Goal: Task Accomplishment & Management: Complete application form

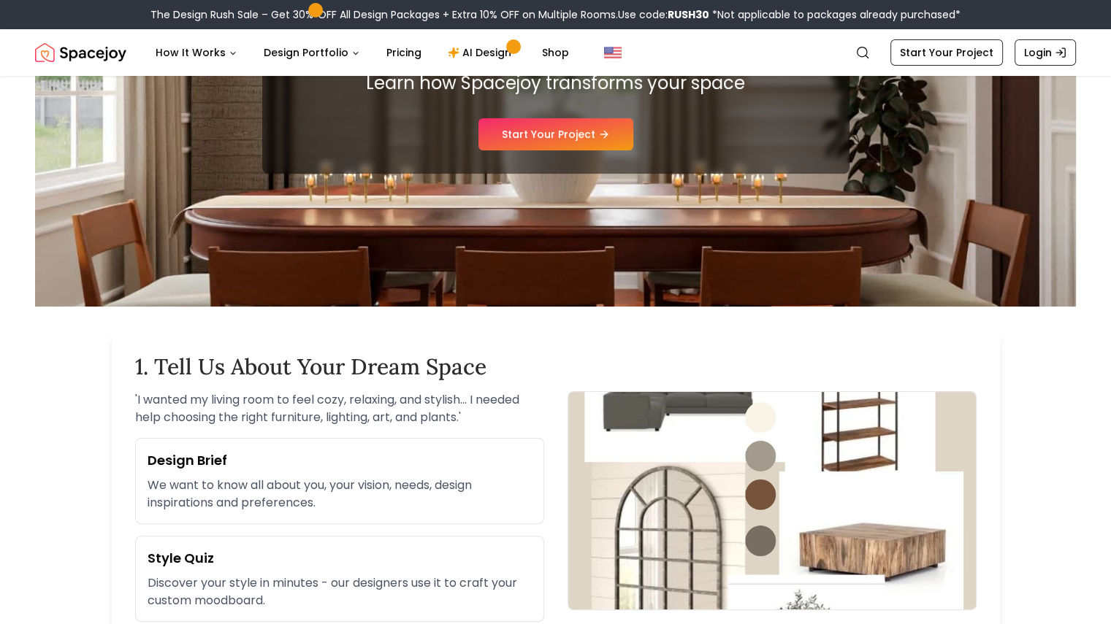
scroll to position [219, 0]
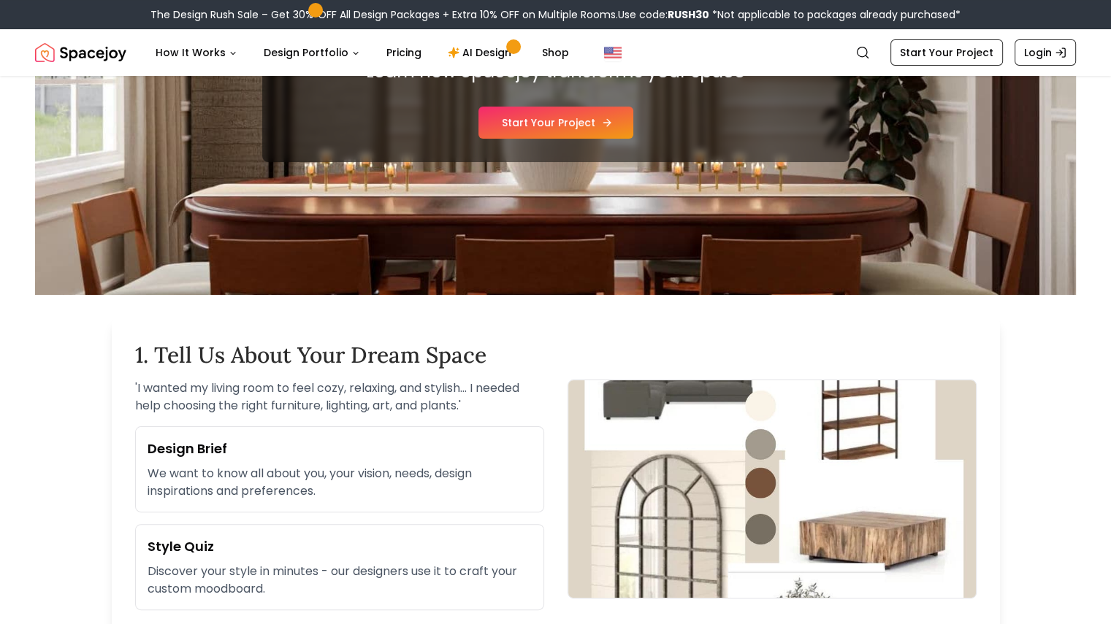
click at [545, 123] on link "Start Your Project" at bounding box center [555, 123] width 155 height 32
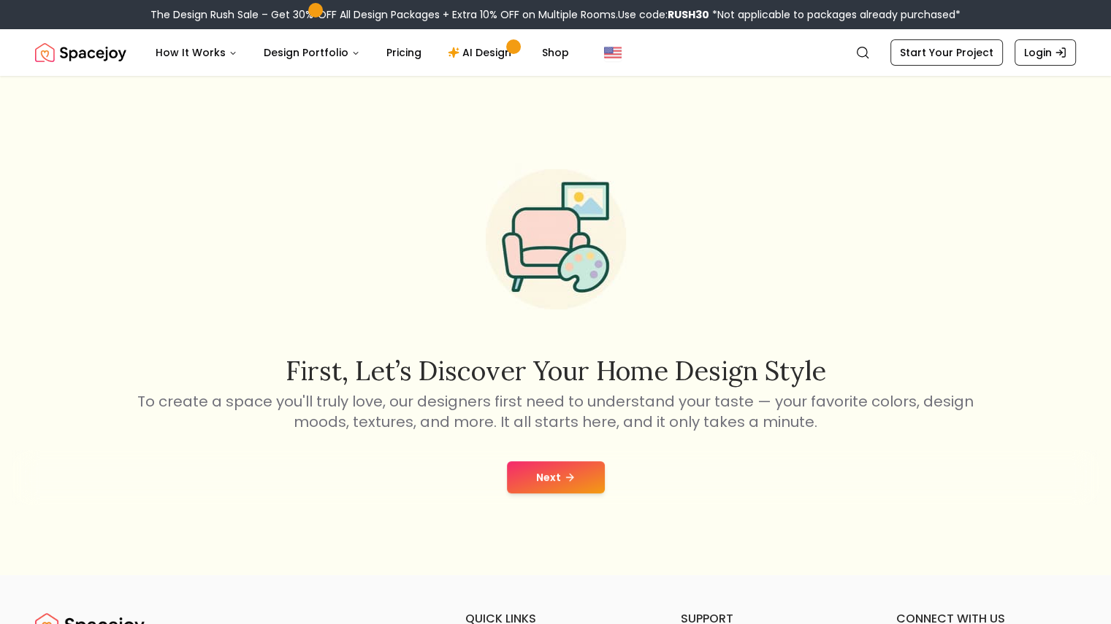
click at [569, 489] on button "Next" at bounding box center [556, 477] width 98 height 32
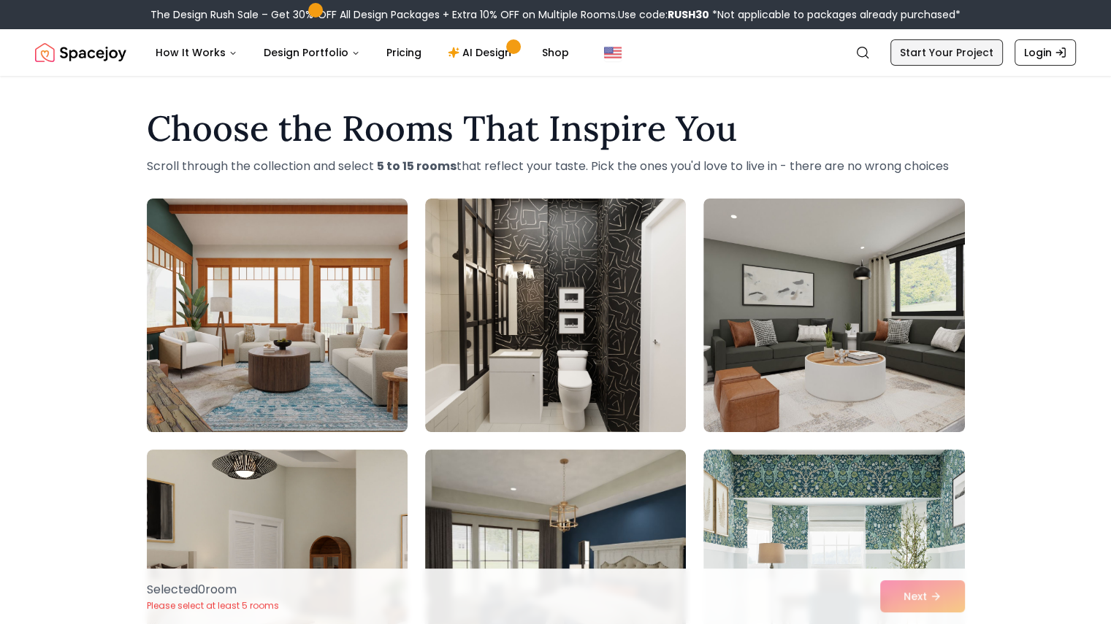
click at [939, 50] on link "Start Your Project" at bounding box center [946, 52] width 112 height 26
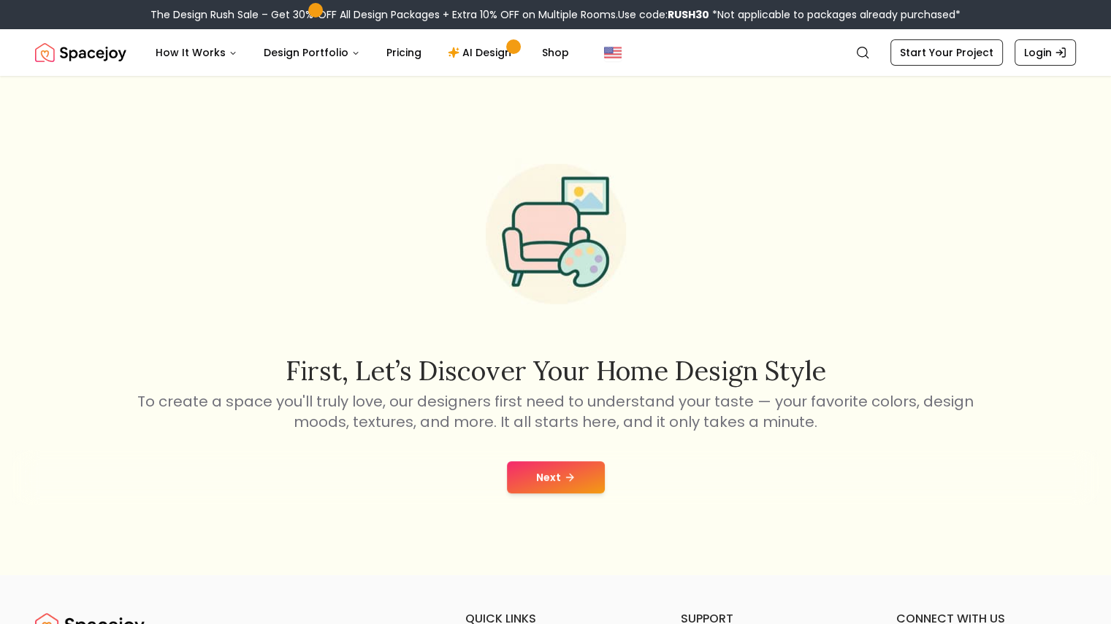
click at [583, 463] on button "Next" at bounding box center [556, 477] width 98 height 32
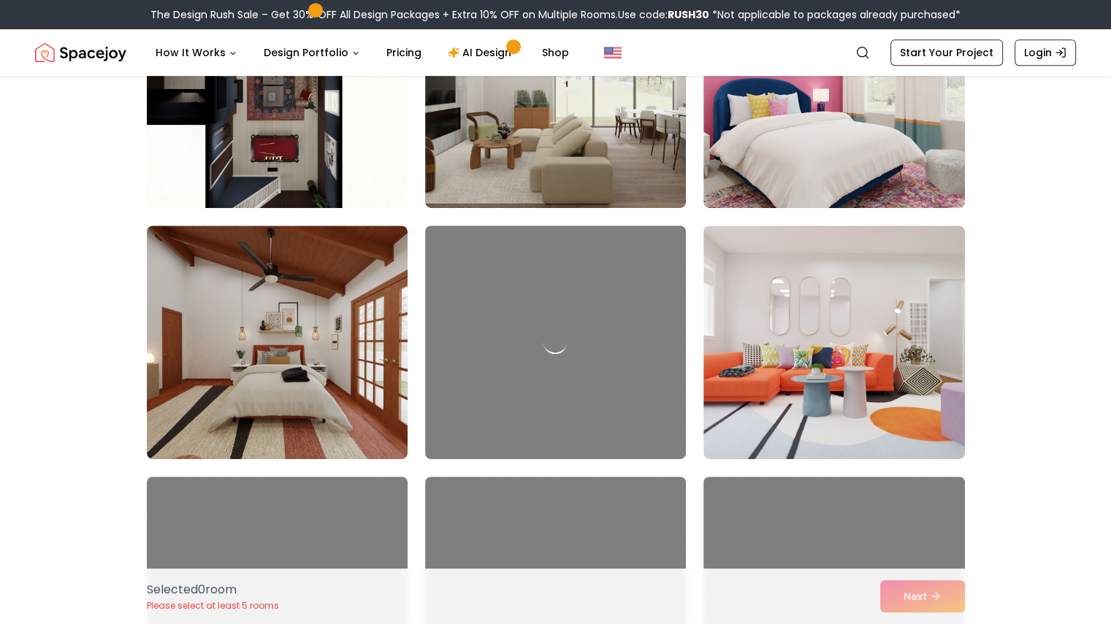
scroll to position [730, 0]
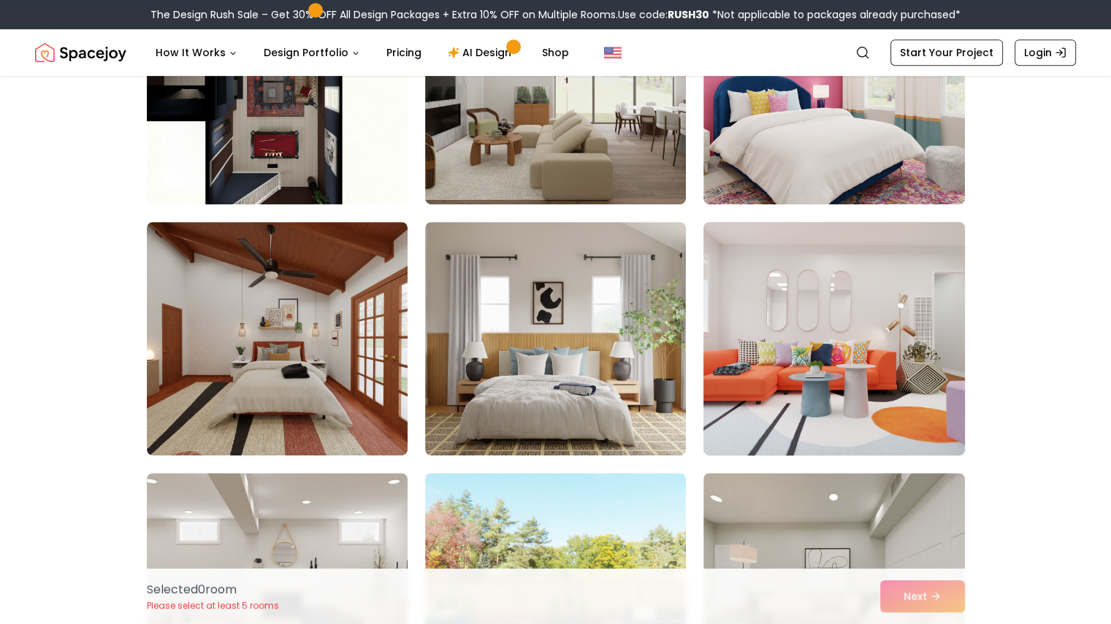
click at [882, 371] on img at bounding box center [834, 338] width 274 height 245
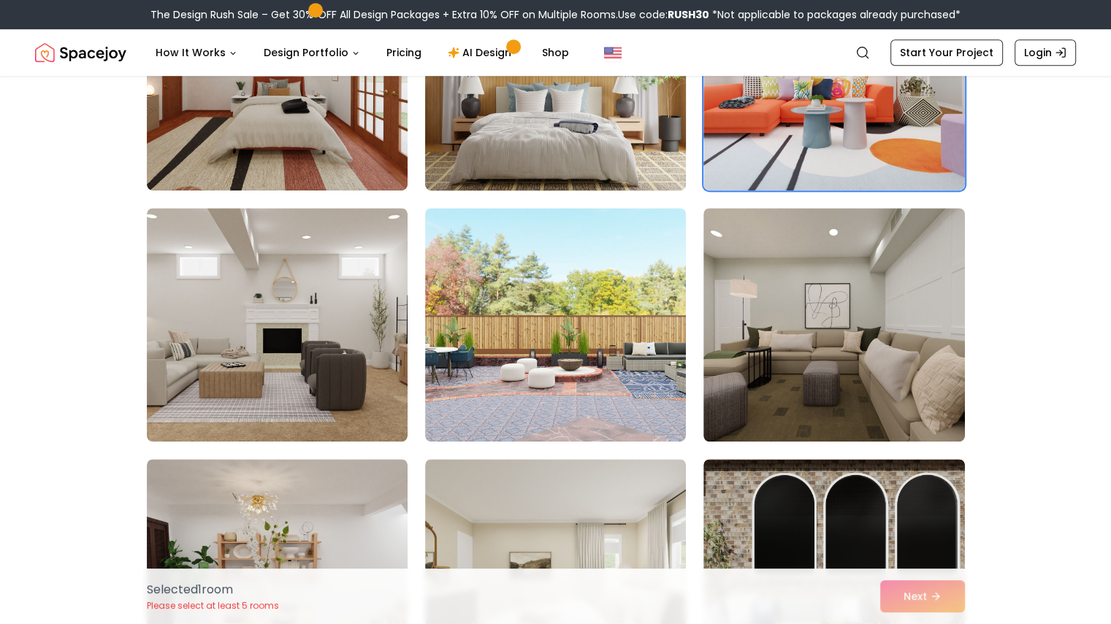
scroll to position [1168, 0]
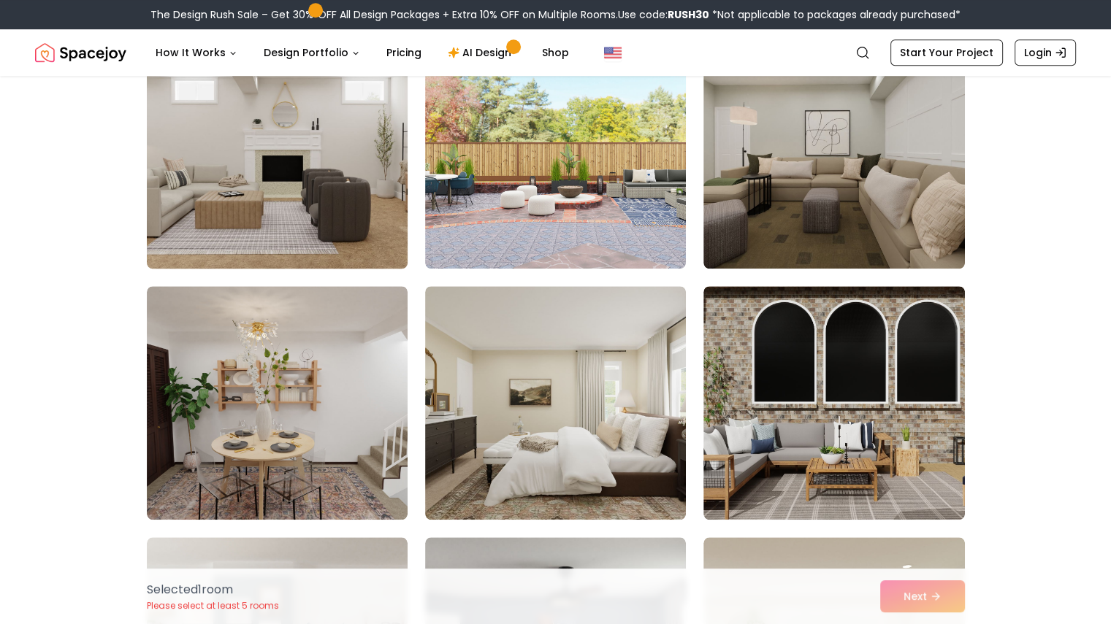
click at [320, 215] on img at bounding box center [277, 151] width 274 height 245
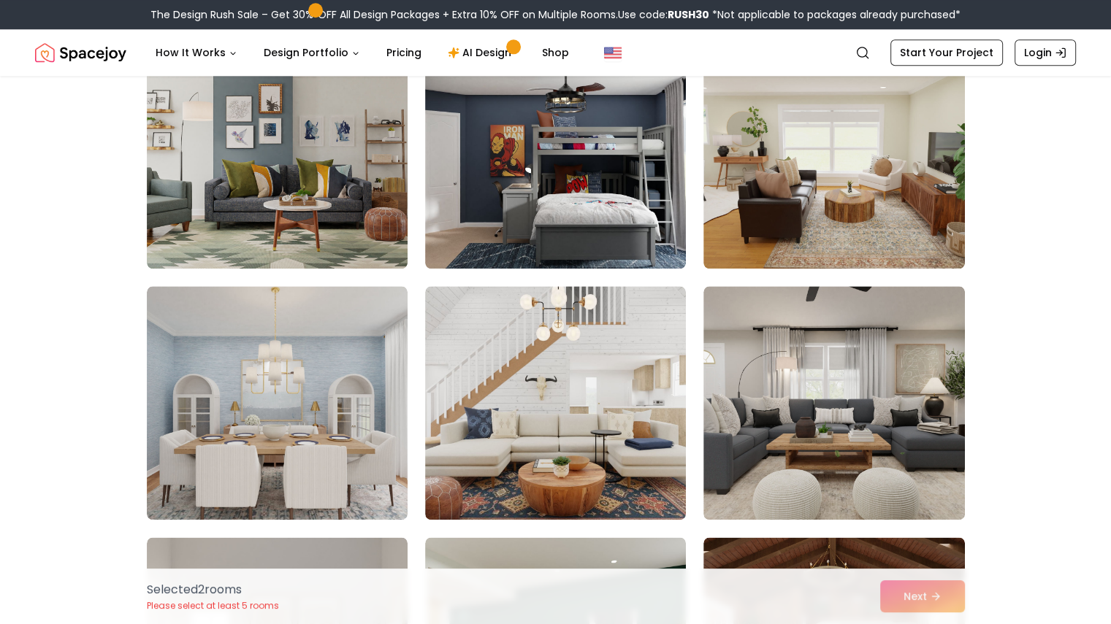
scroll to position [1679, 0]
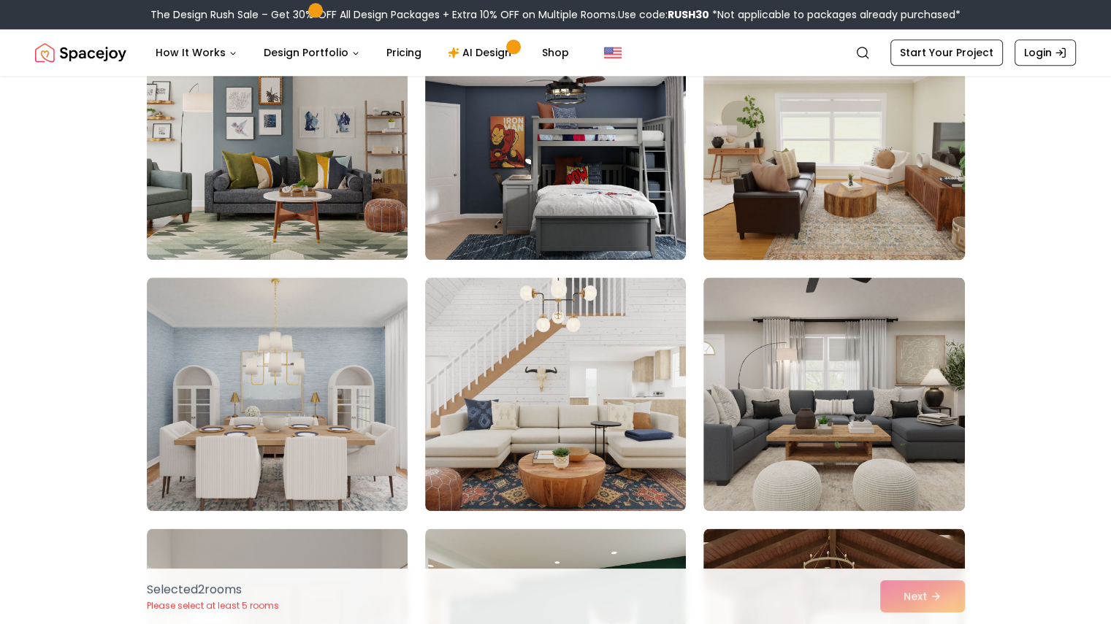
click at [813, 180] on img at bounding box center [834, 142] width 274 height 245
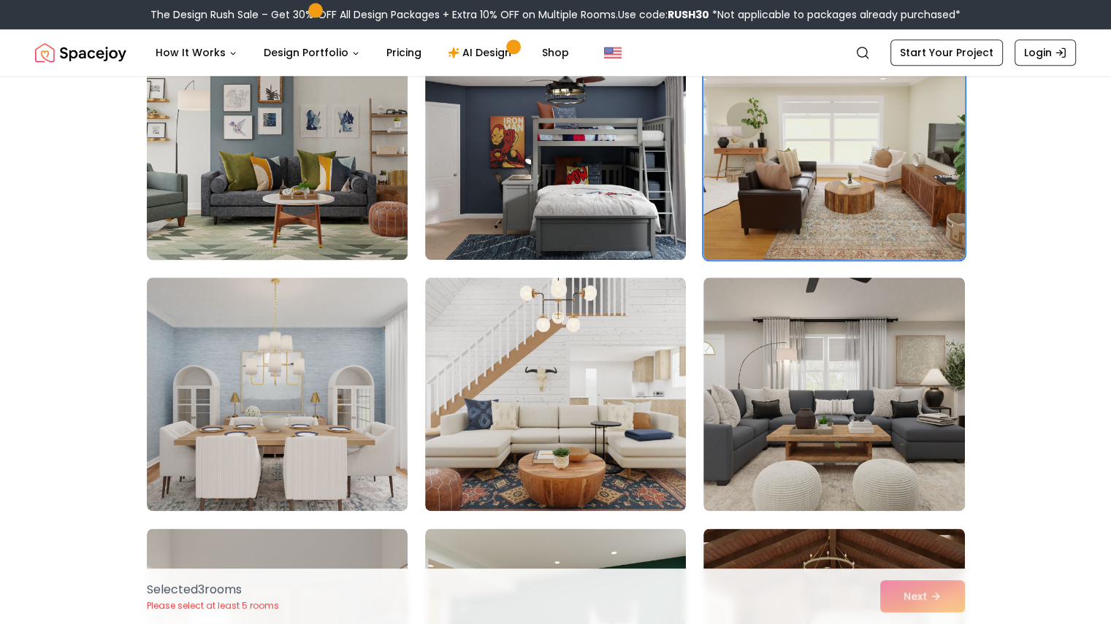
click at [342, 180] on img at bounding box center [277, 142] width 274 height 245
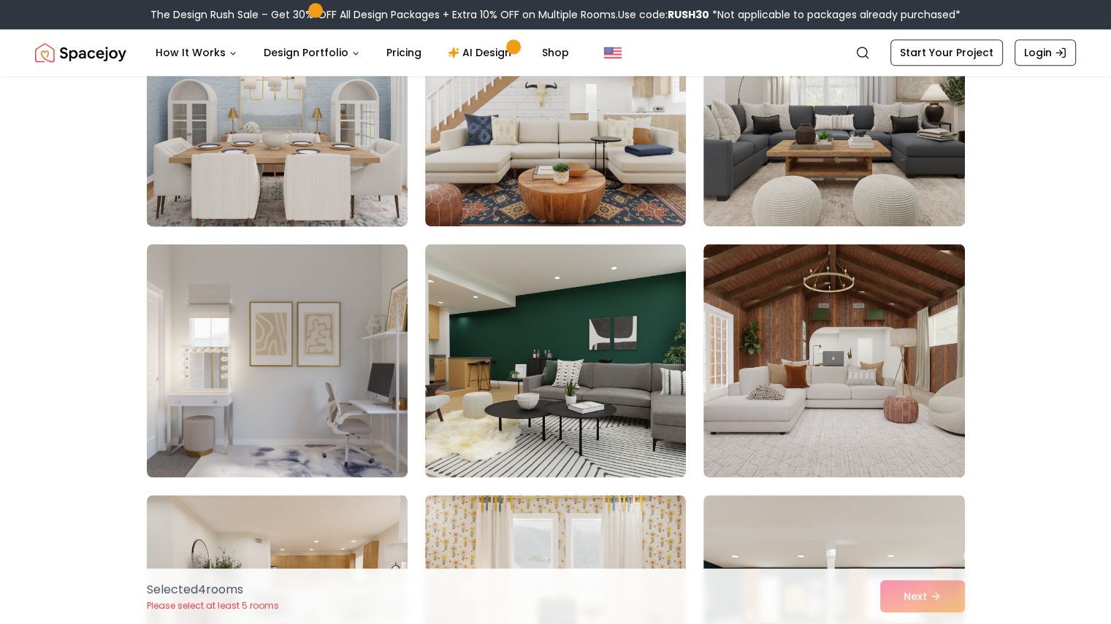
scroll to position [1972, 0]
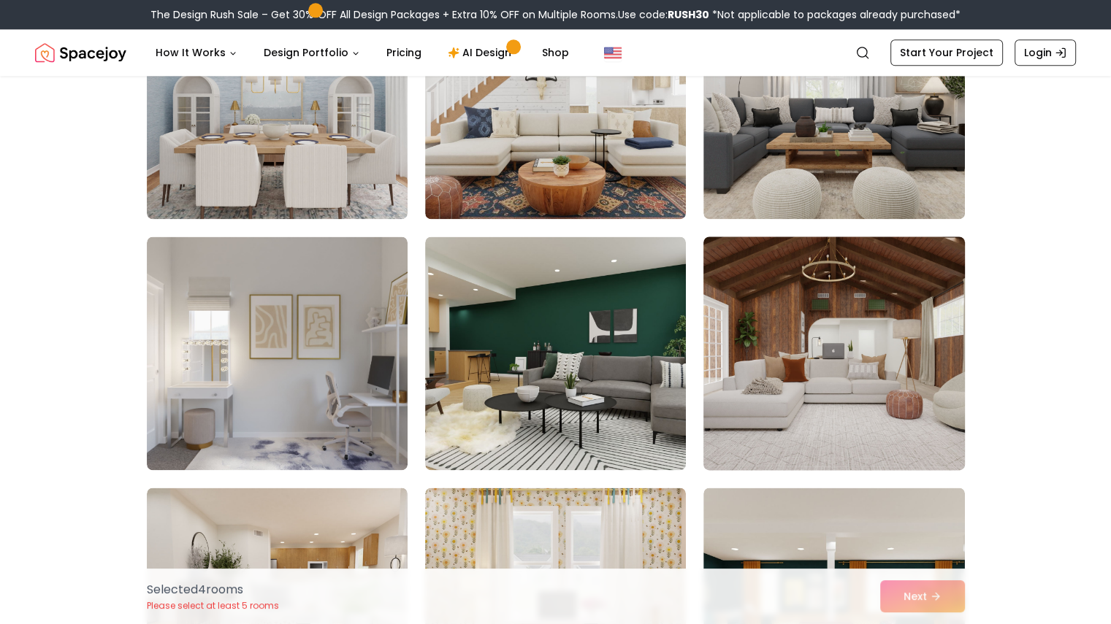
click at [781, 393] on img at bounding box center [834, 353] width 274 height 245
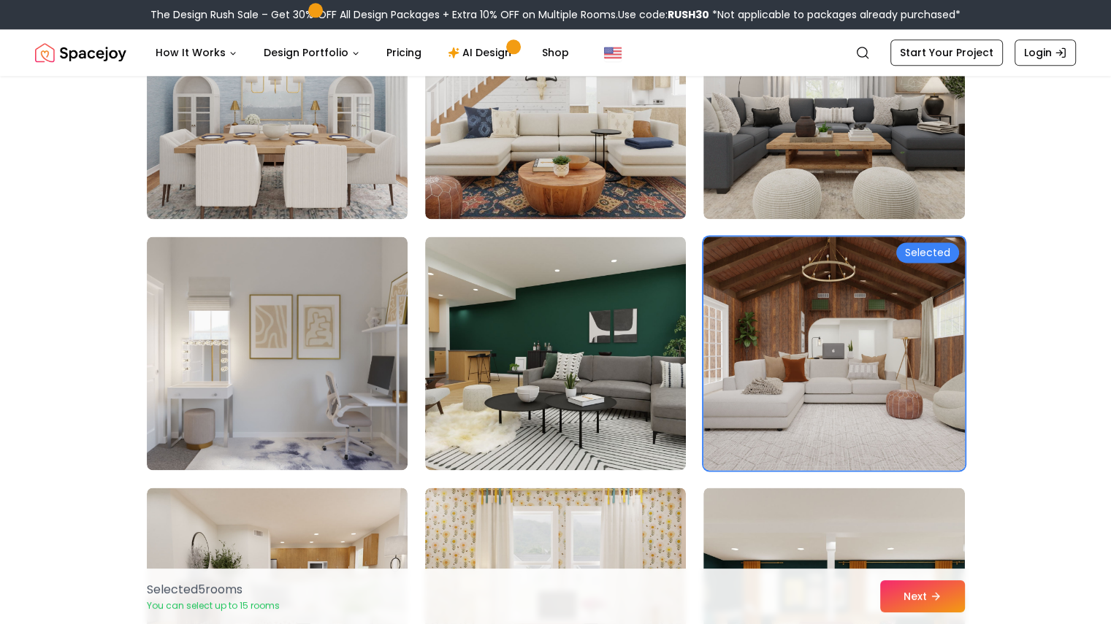
click at [829, 356] on img at bounding box center [834, 353] width 274 height 245
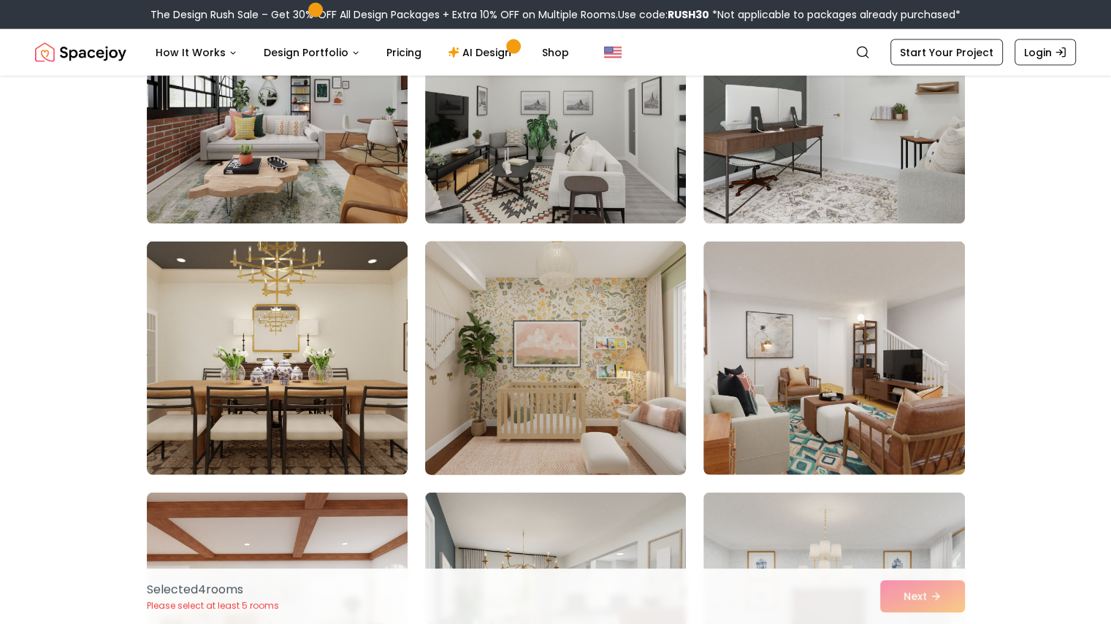
scroll to position [3359, 0]
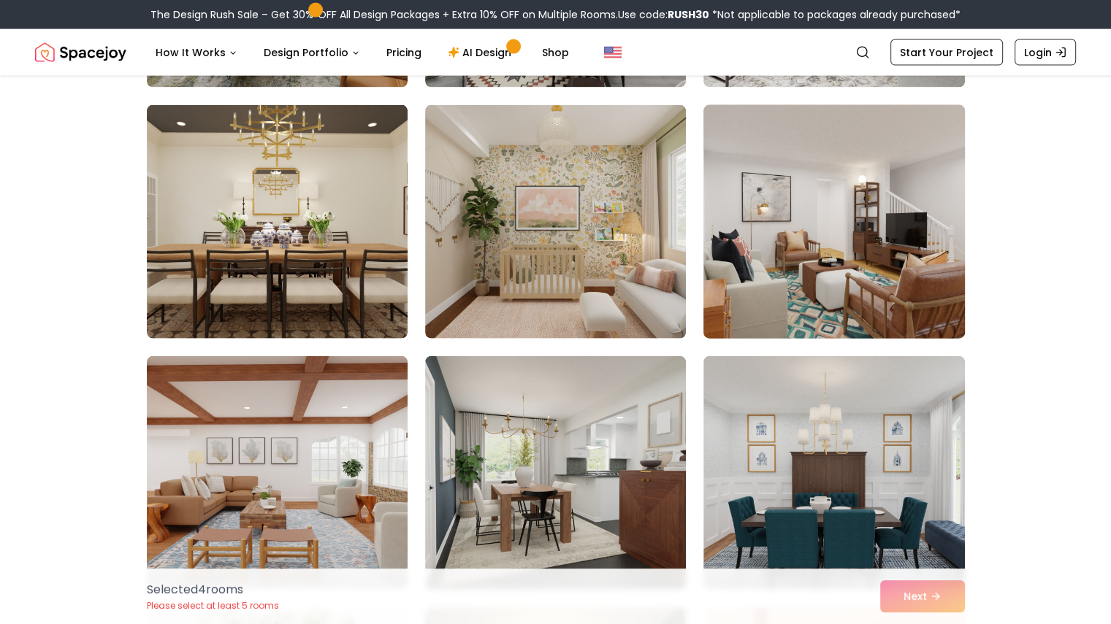
click at [872, 253] on img at bounding box center [834, 221] width 274 height 245
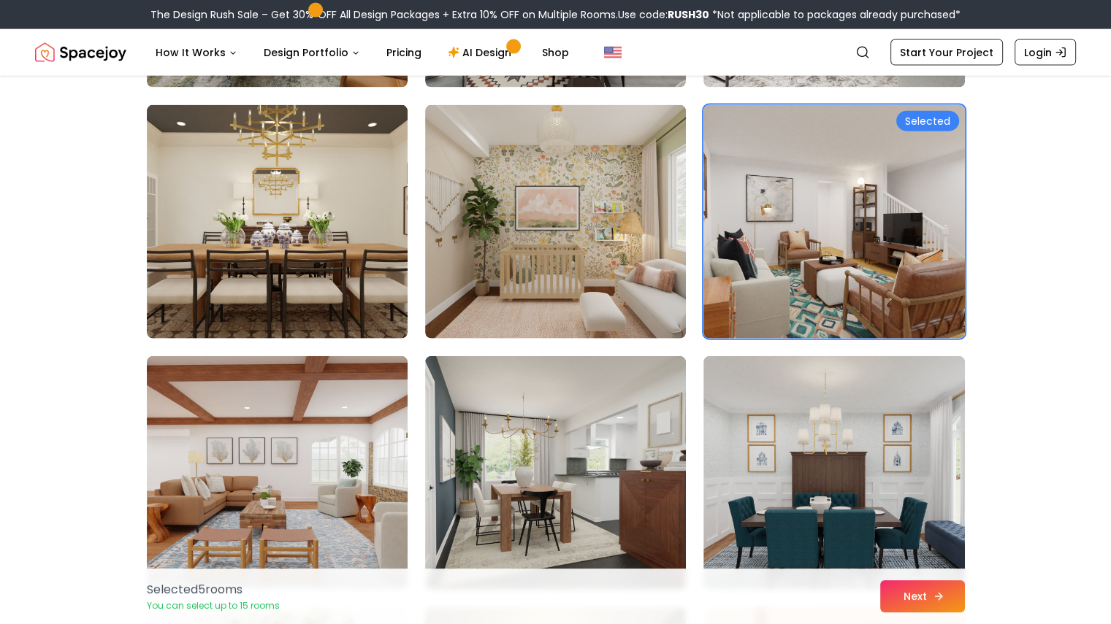
click at [913, 596] on button "Next" at bounding box center [922, 596] width 85 height 32
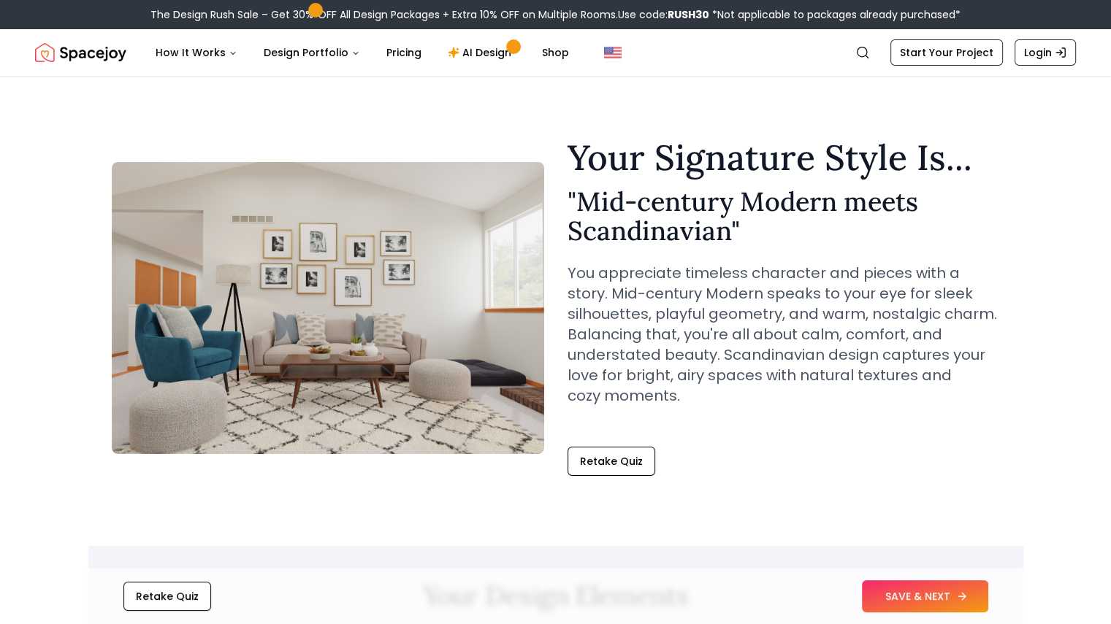
click at [880, 589] on button "SAVE & NEXT" at bounding box center [925, 596] width 126 height 32
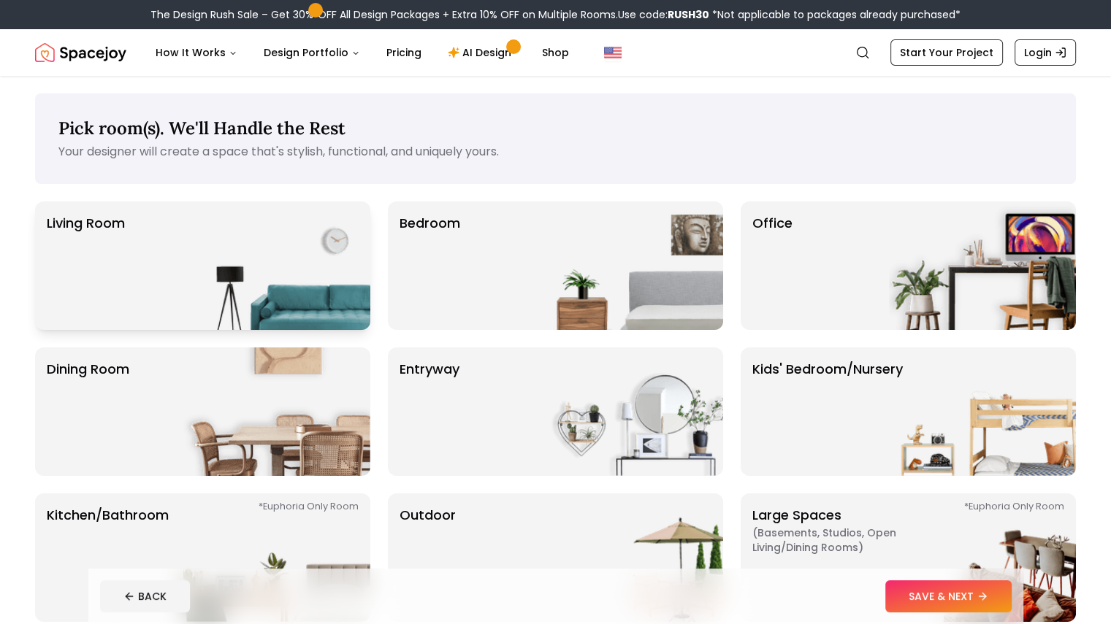
click at [332, 265] on img at bounding box center [276, 266] width 187 height 129
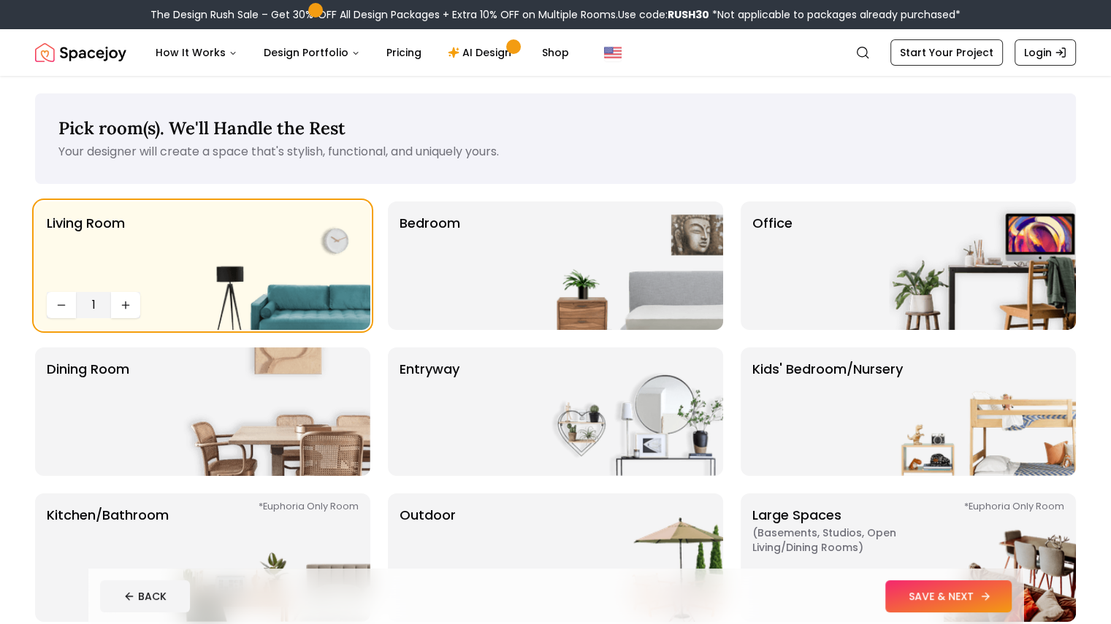
click at [967, 595] on button "SAVE & NEXT" at bounding box center [948, 596] width 126 height 32
